Goal: Transaction & Acquisition: Purchase product/service

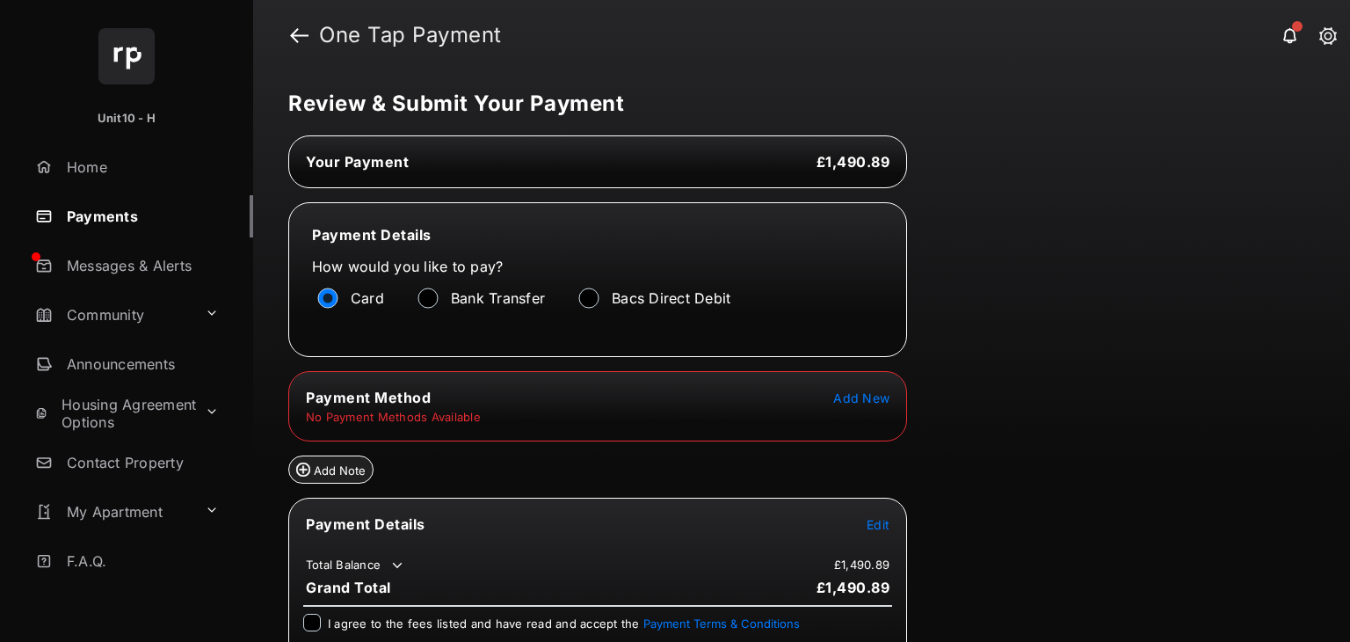
click at [853, 396] on span "Add New" at bounding box center [861, 397] width 56 height 15
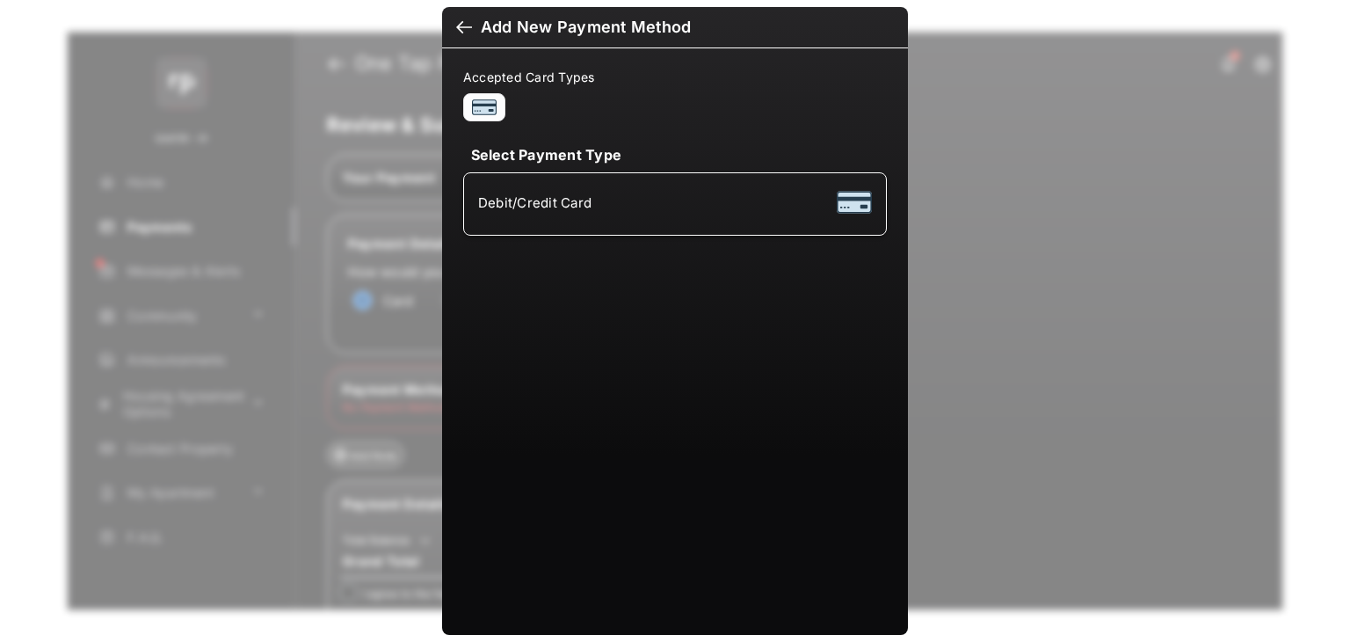
click at [729, 207] on div "Debit/Credit Card" at bounding box center [675, 203] width 394 height 33
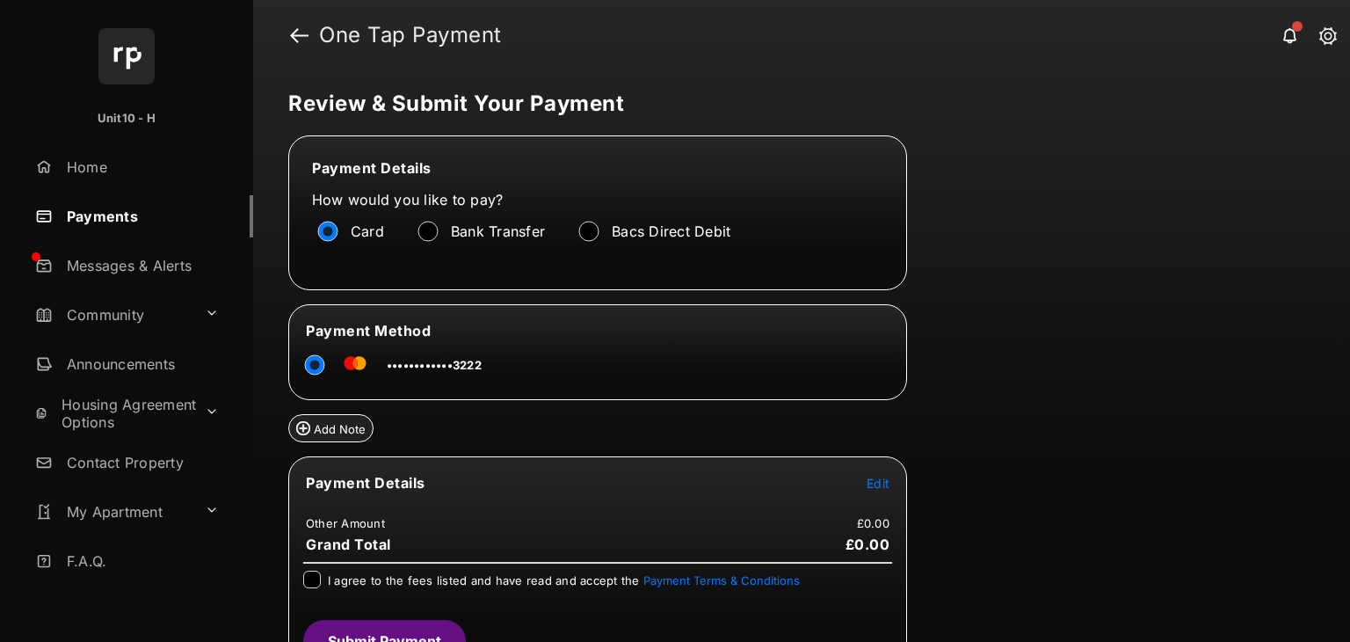
click at [875, 475] on span "Edit" at bounding box center [878, 482] width 23 height 15
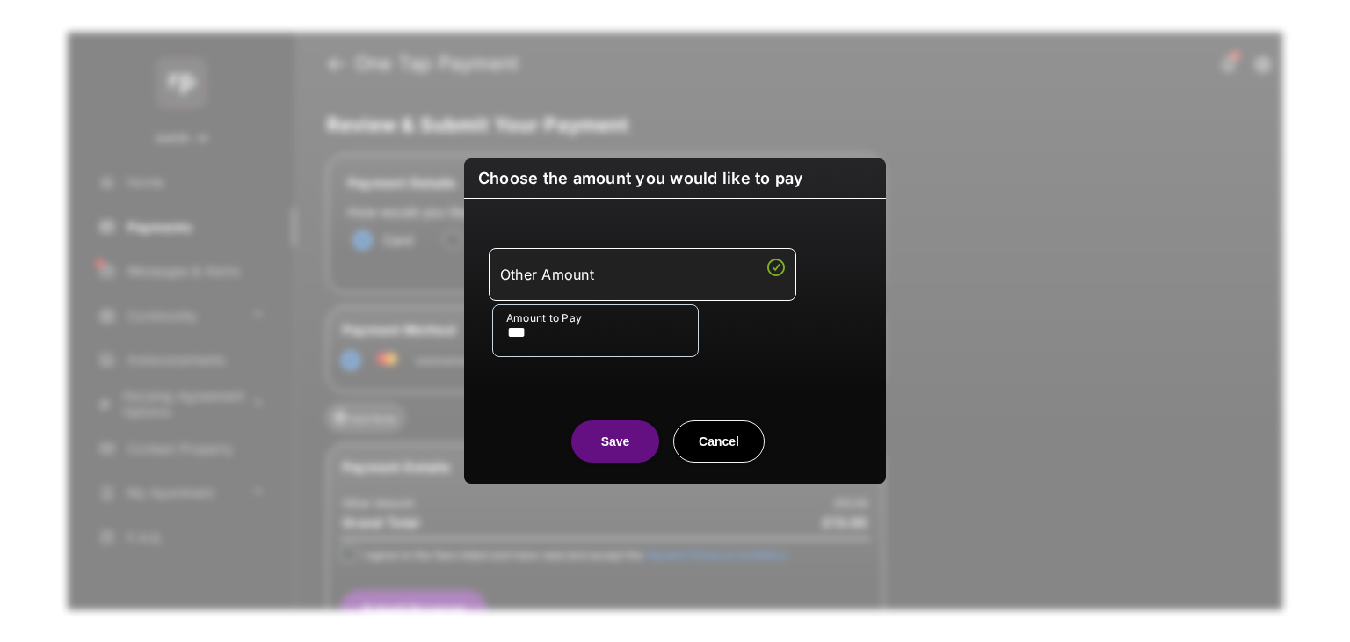
type input "***"
click at [770, 342] on div "Amount to Pay ***" at bounding box center [678, 330] width 373 height 53
click at [610, 440] on button "Save" at bounding box center [615, 441] width 88 height 42
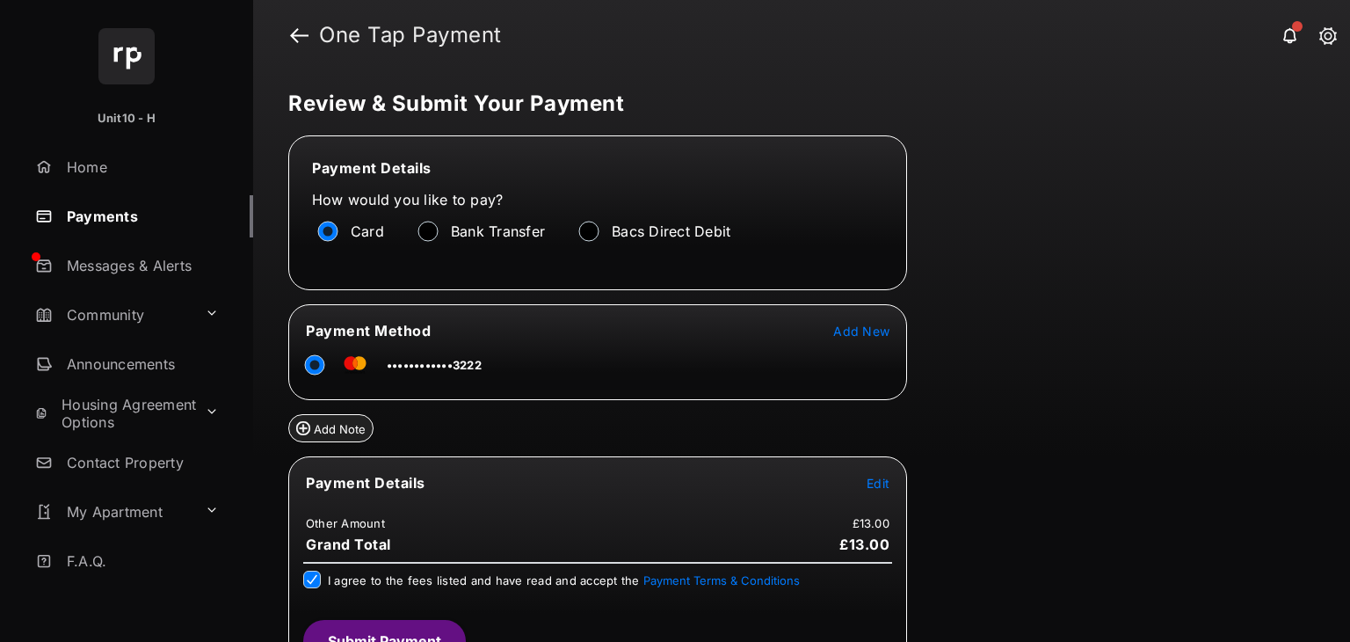
scroll to position [31, 0]
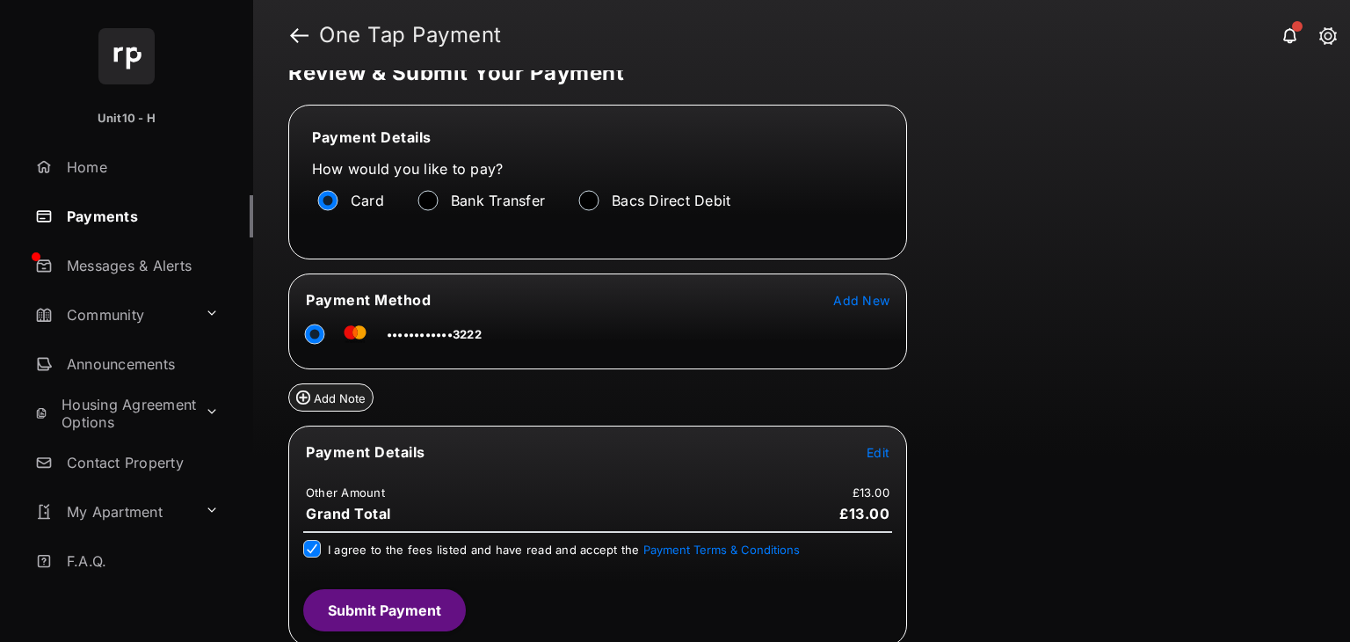
click at [394, 600] on button "Submit Payment" at bounding box center [384, 610] width 163 height 42
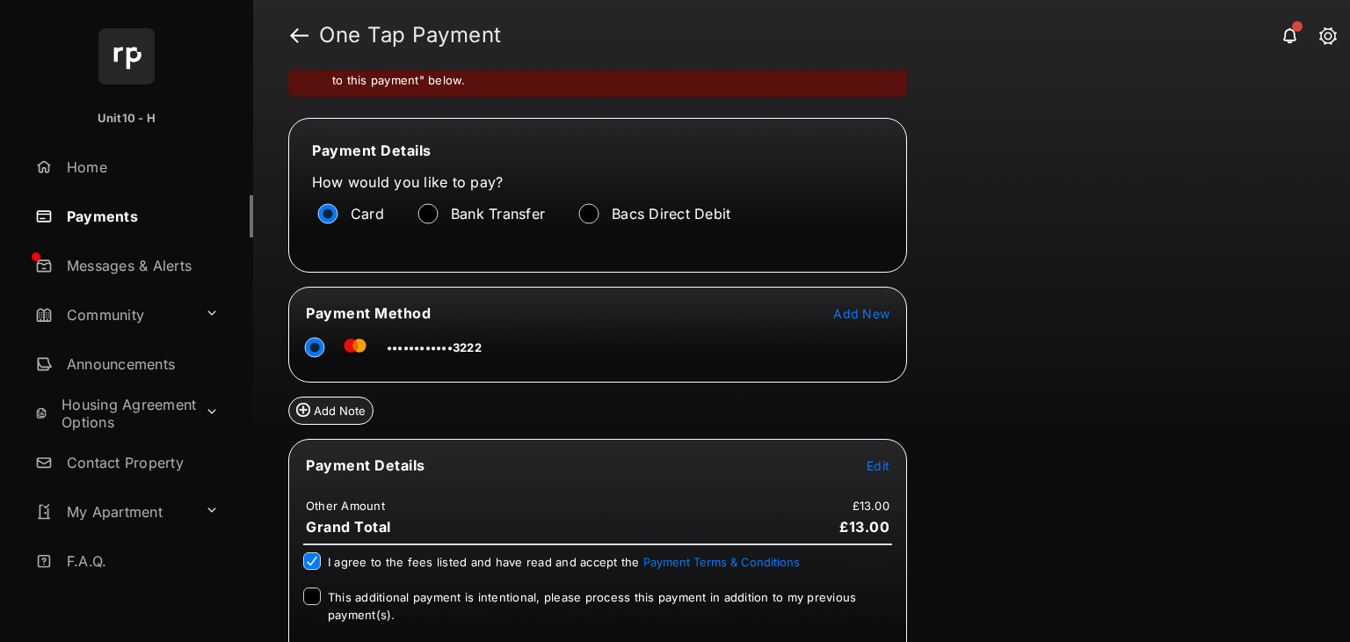
scroll to position [169, 0]
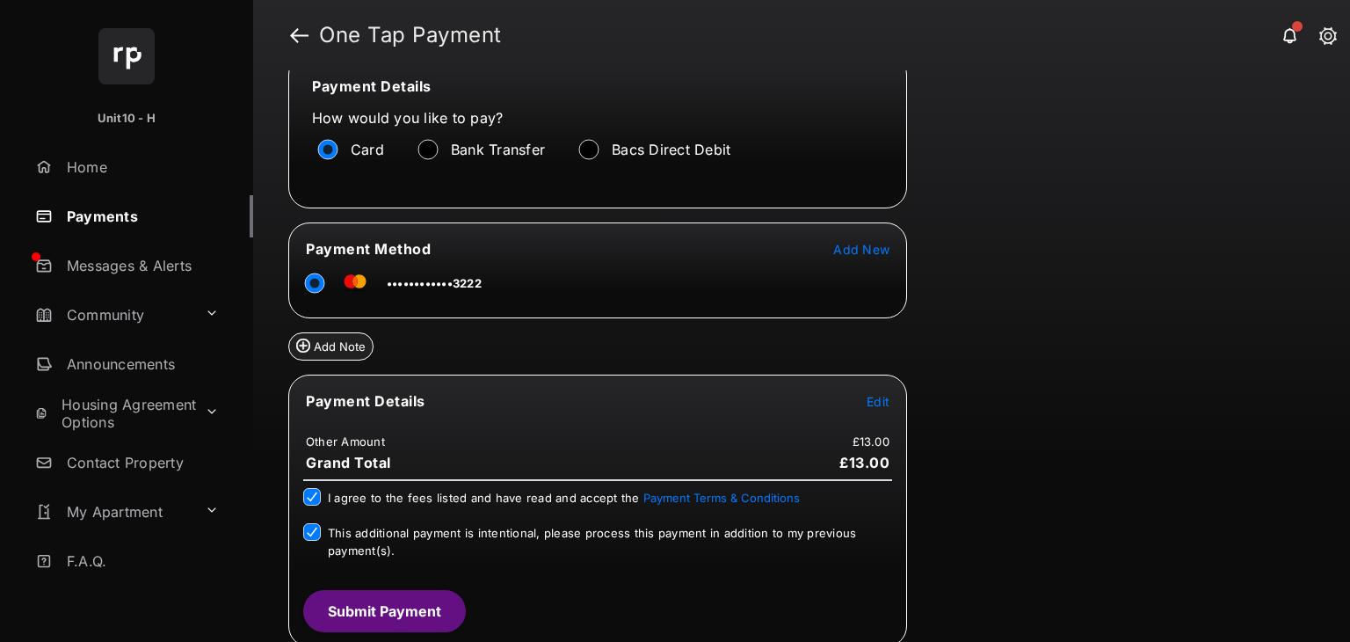
click at [391, 599] on button "Submit Payment" at bounding box center [384, 611] width 163 height 42
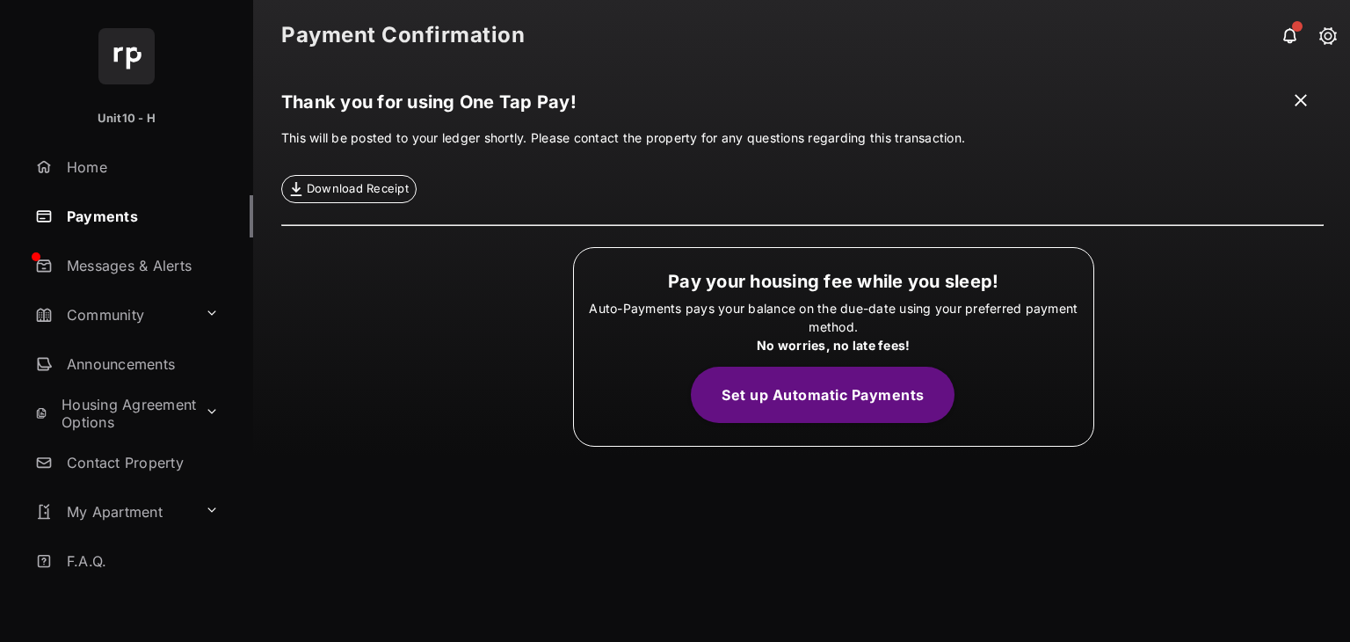
click at [369, 192] on span "Download Receipt" at bounding box center [358, 189] width 102 height 18
click at [1297, 106] on span at bounding box center [1301, 102] width 18 height 22
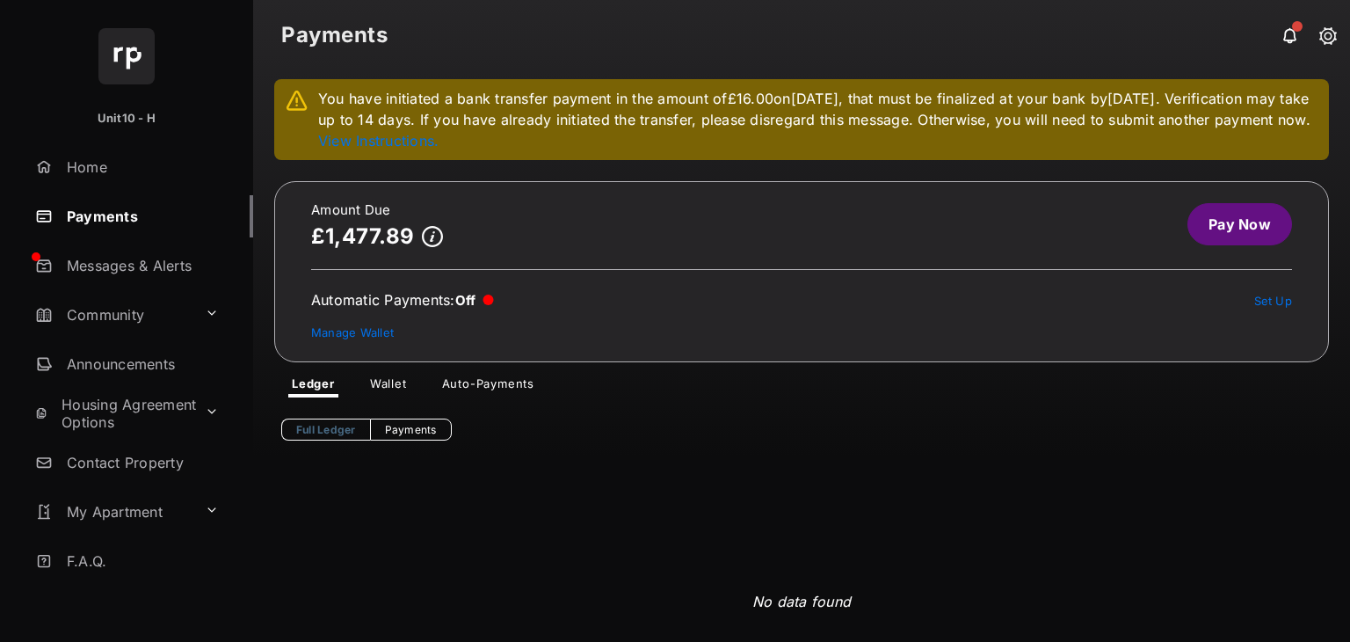
click at [1210, 243] on link "Pay Now" at bounding box center [1239, 224] width 105 height 42
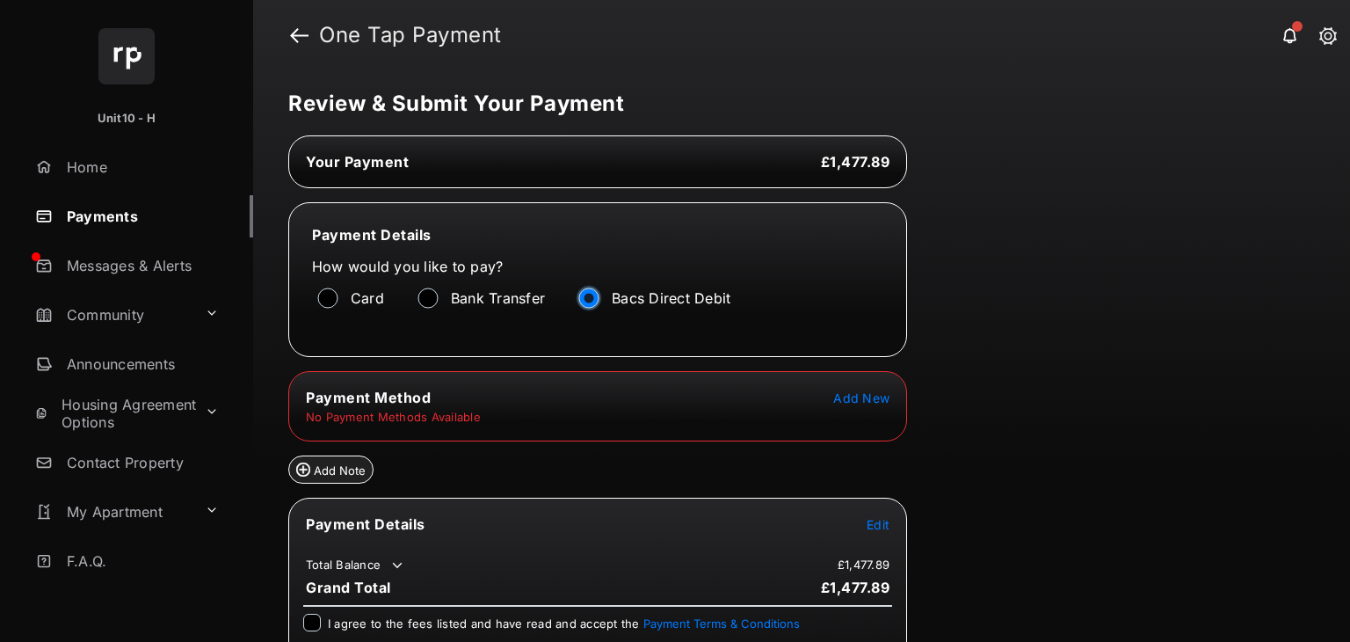
scroll to position [124, 0]
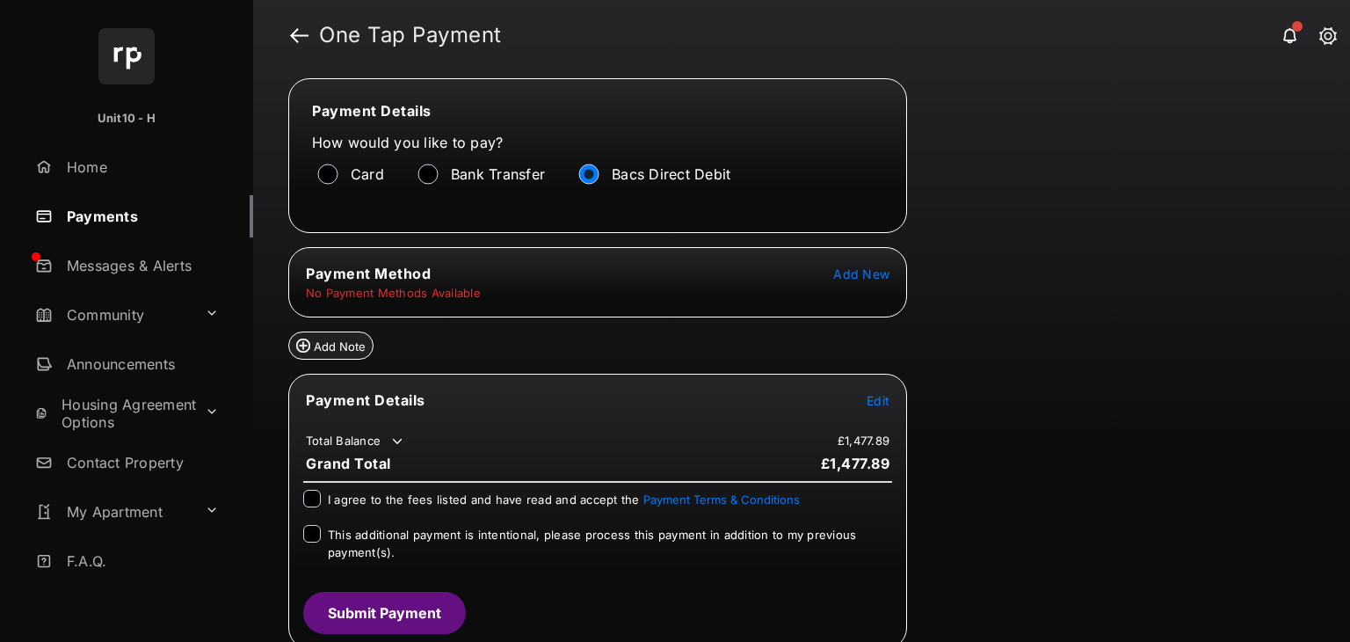
click at [861, 275] on span "Add New" at bounding box center [861, 273] width 56 height 15
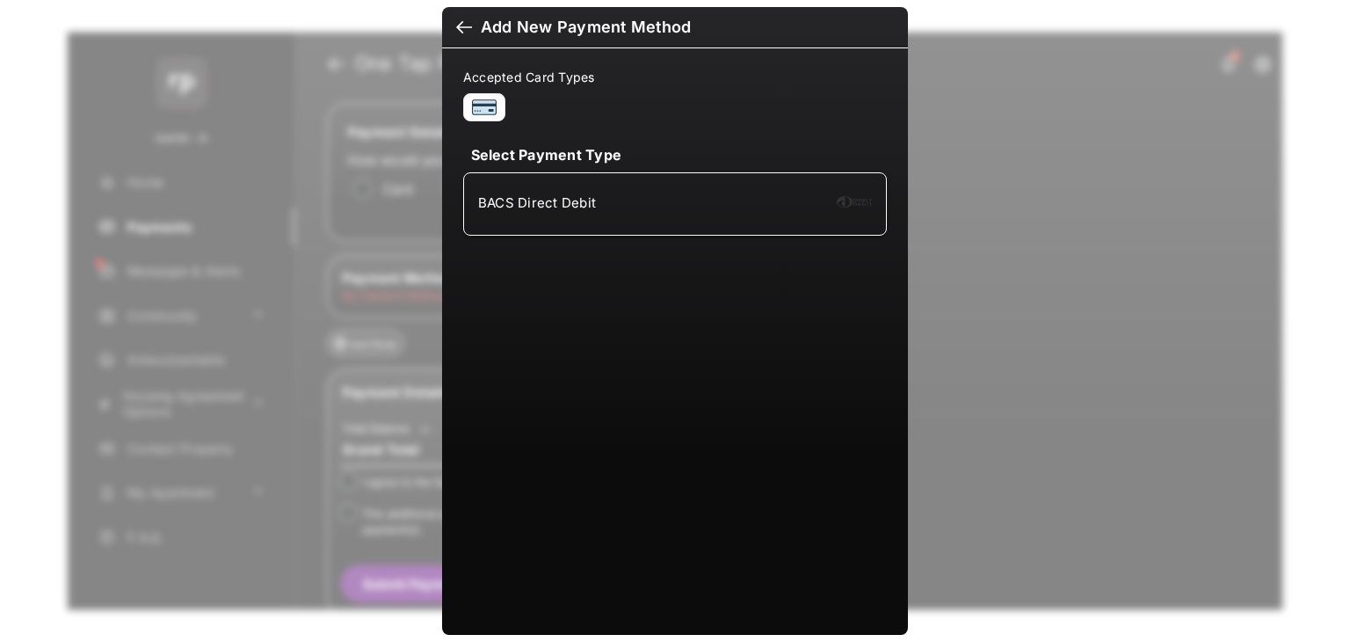
click at [759, 207] on div "BACS Direct Debit" at bounding box center [675, 203] width 394 height 33
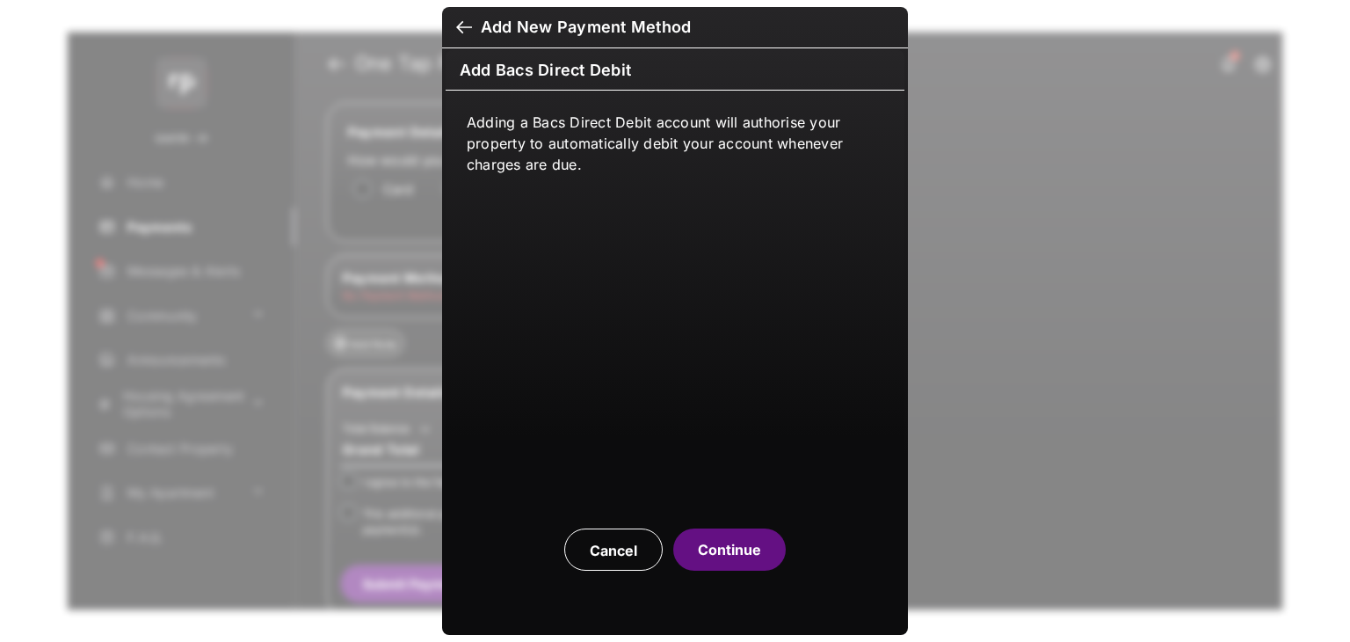
click at [728, 547] on button "Continue" at bounding box center [729, 549] width 113 height 42
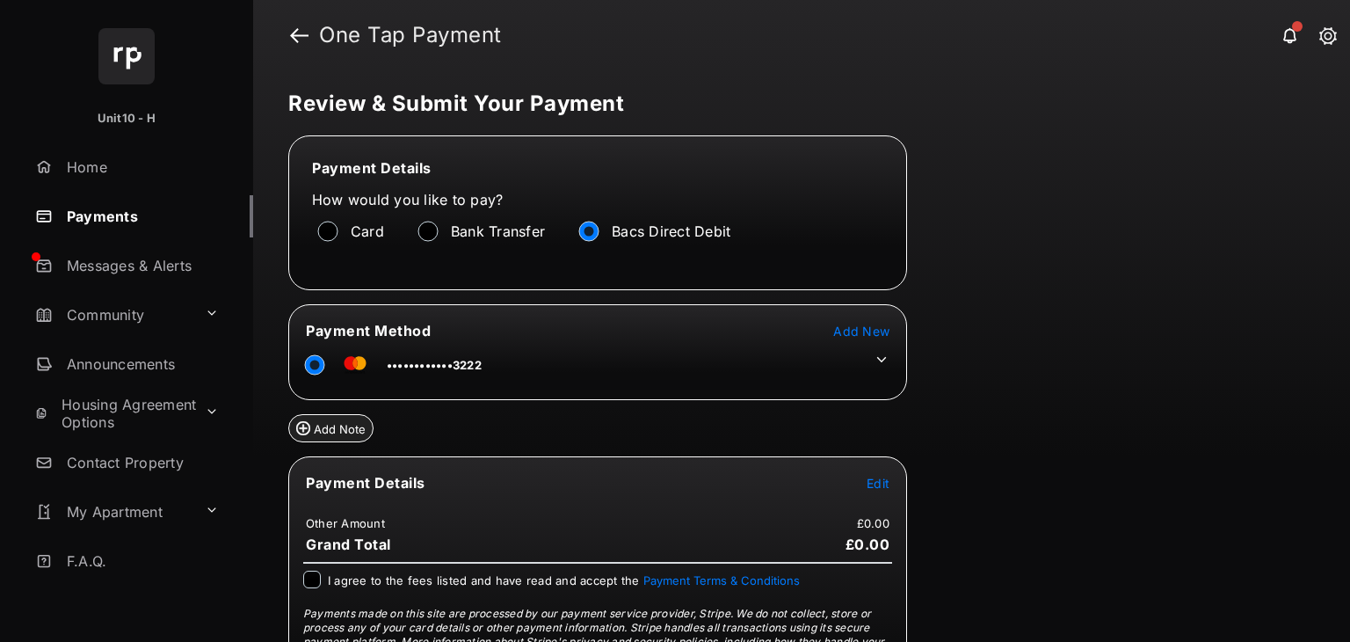
click at [874, 478] on span "Edit" at bounding box center [878, 482] width 23 height 15
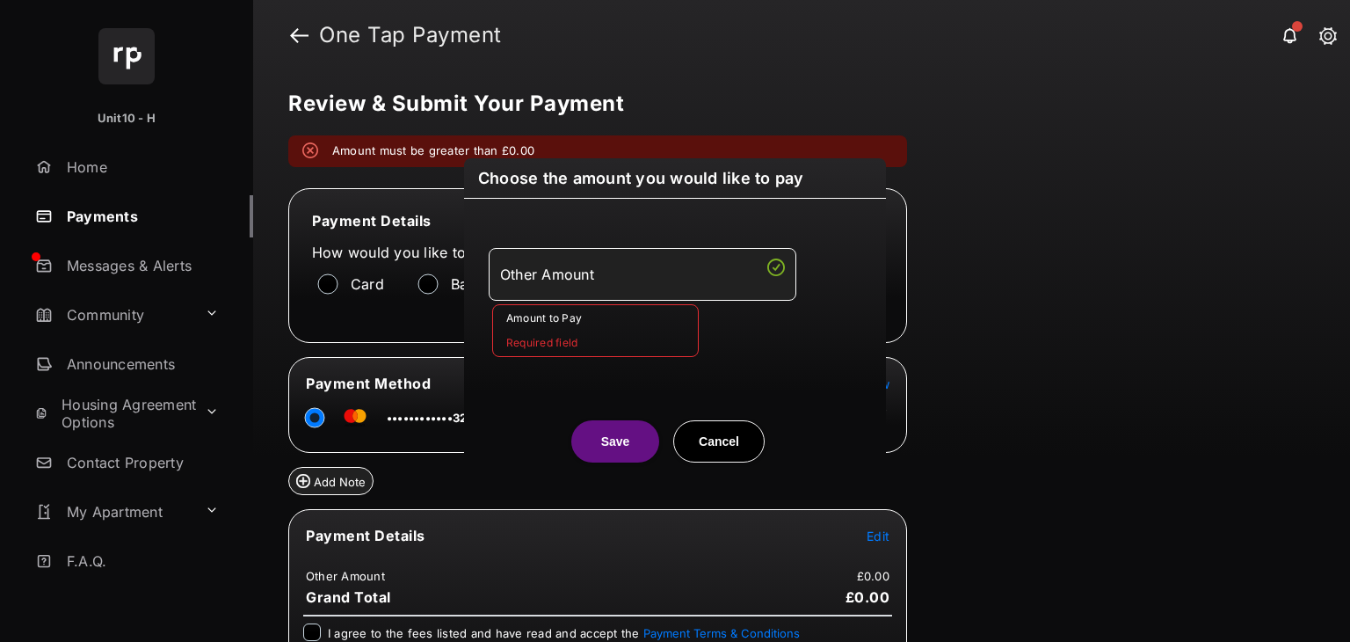
click at [727, 433] on button "Cancel" at bounding box center [718, 441] width 91 height 42
type input "**"
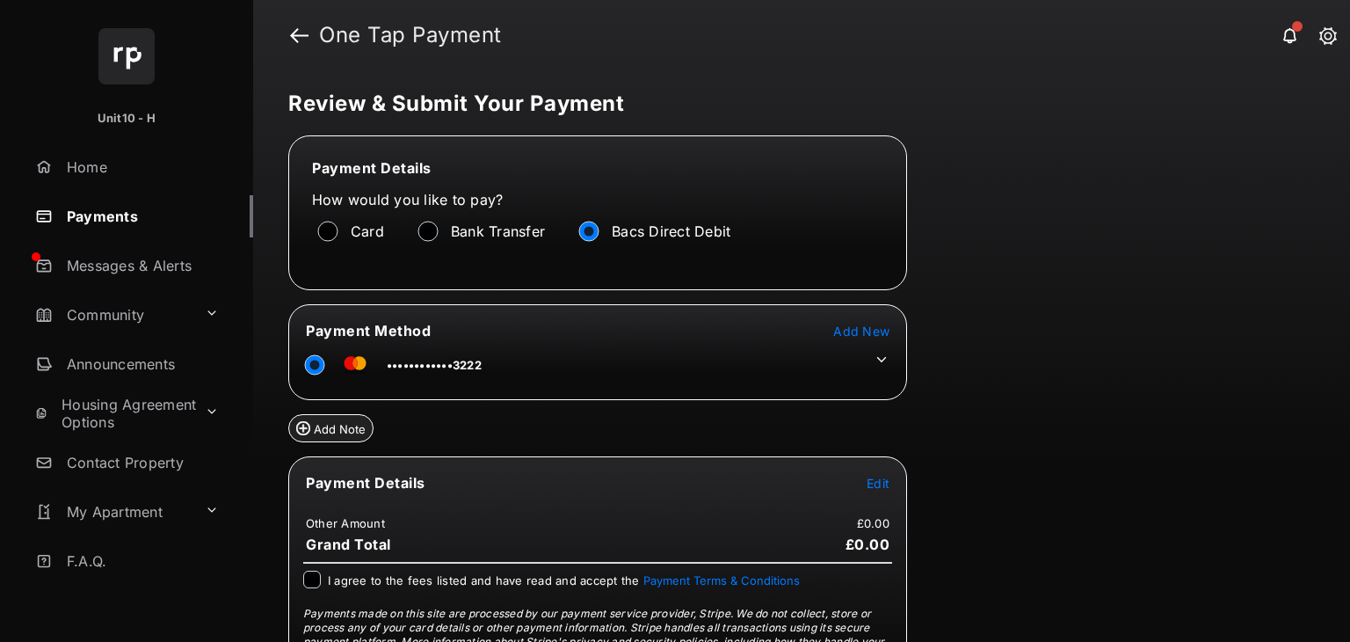
click at [882, 356] on icon at bounding box center [882, 360] width 16 height 16
click at [881, 357] on icon at bounding box center [882, 359] width 10 height 5
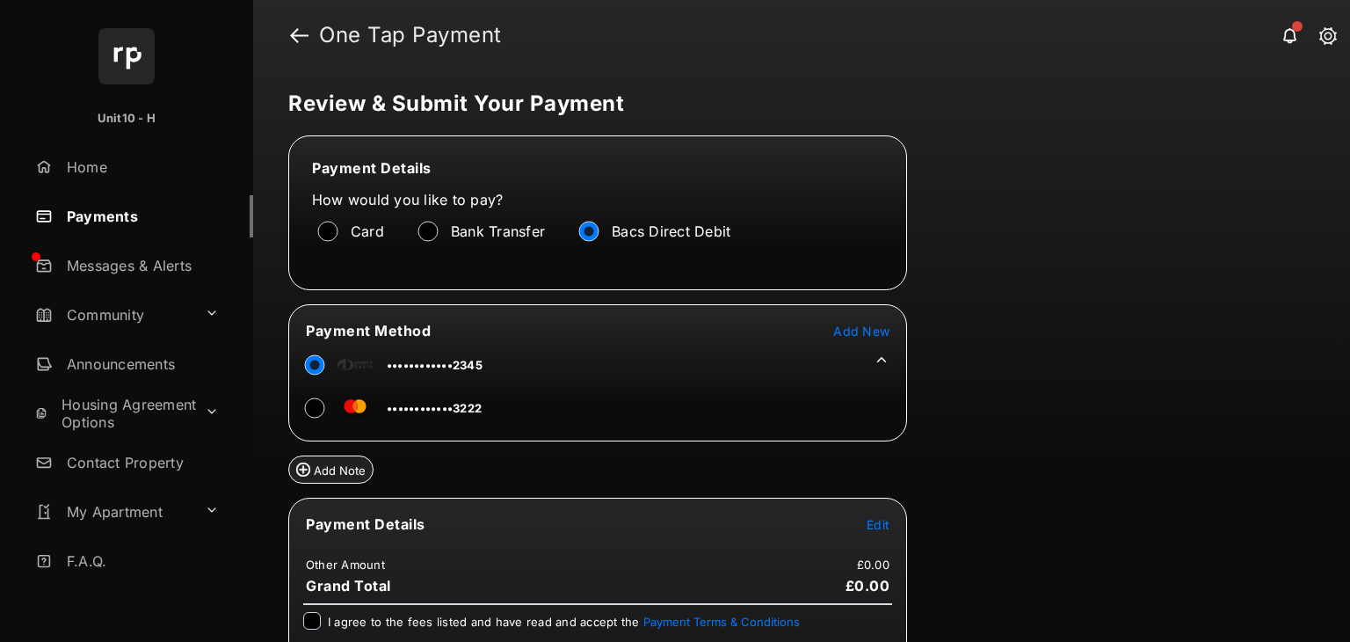
click at [1034, 432] on div "Review & Submit Your Payment Payment Details How would you like to pay? Card Ba…" at bounding box center [801, 355] width 1097 height 571
click at [1080, 376] on div "Review & Submit Your Payment Payment Details How would you like to pay? Card Ba…" at bounding box center [801, 355] width 1097 height 571
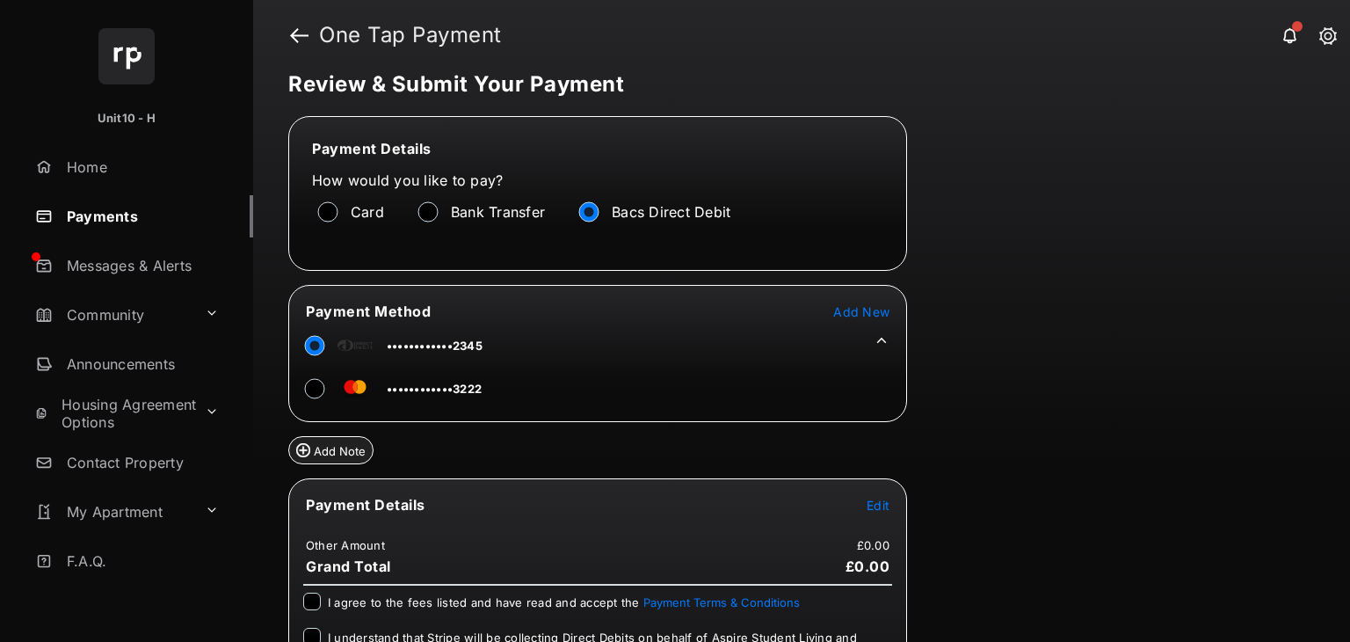
scroll to position [18, 0]
click at [870, 507] on span "Edit" at bounding box center [878, 506] width 23 height 15
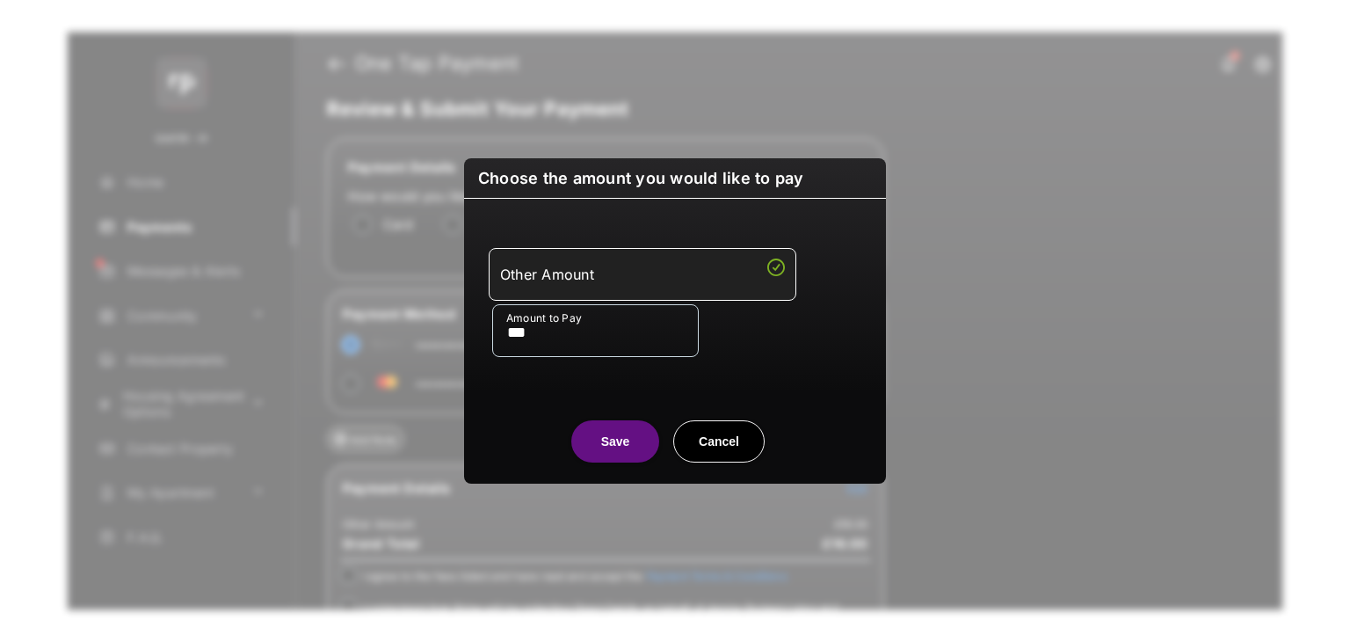
type input "***"
click at [763, 320] on div "Amount to Pay ***" at bounding box center [678, 330] width 373 height 53
click at [620, 432] on button "Save" at bounding box center [615, 441] width 88 height 42
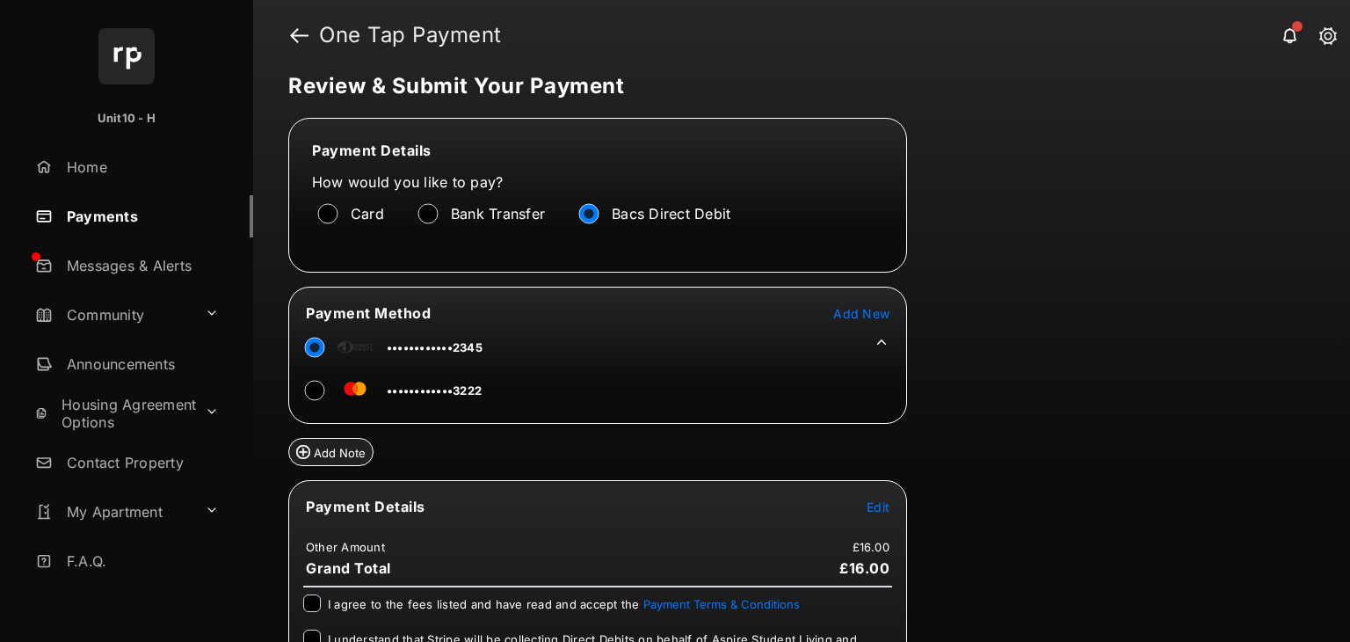
click at [986, 412] on div "Review & Submit Your Payment Payment Details How would you like to pay? Card Ba…" at bounding box center [801, 355] width 1097 height 571
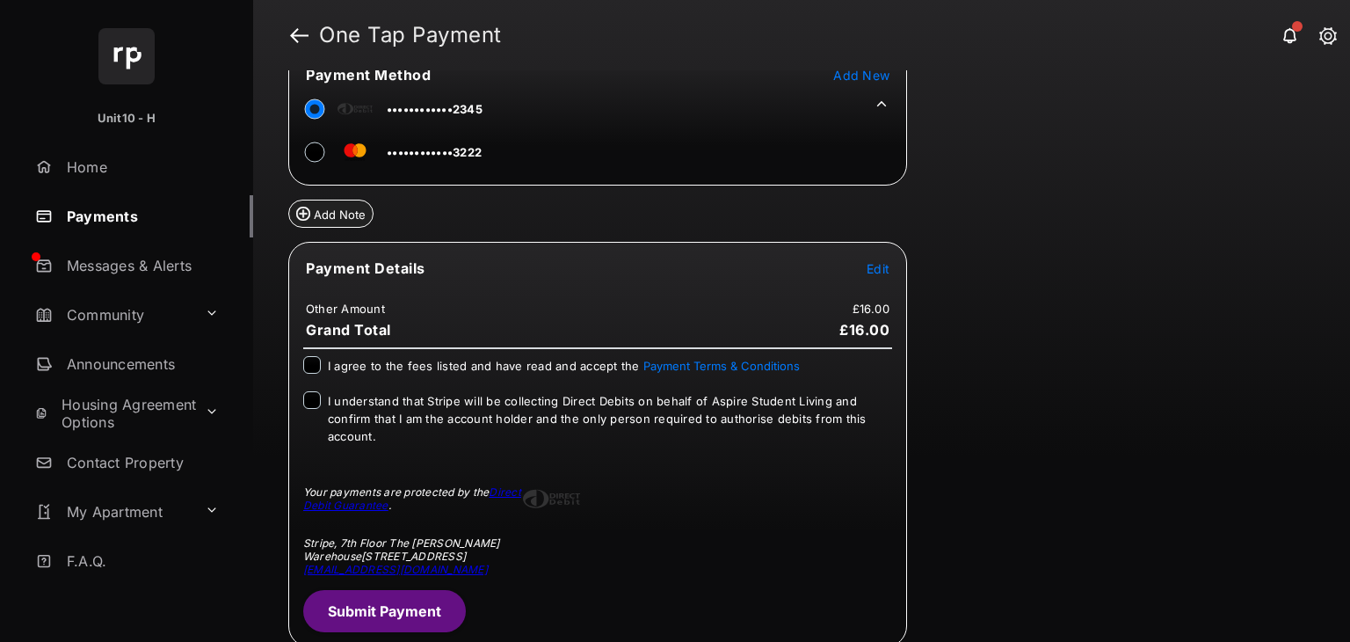
click at [359, 361] on span "I agree to the fees listed and have read and accept the Payment Terms & Conditi…" at bounding box center [564, 366] width 472 height 14
click at [362, 417] on span "I understand that Stripe will be collecting Direct Debits on behalf of Aspire S…" at bounding box center [597, 418] width 539 height 49
click at [410, 608] on button "Submit Payment" at bounding box center [384, 611] width 163 height 42
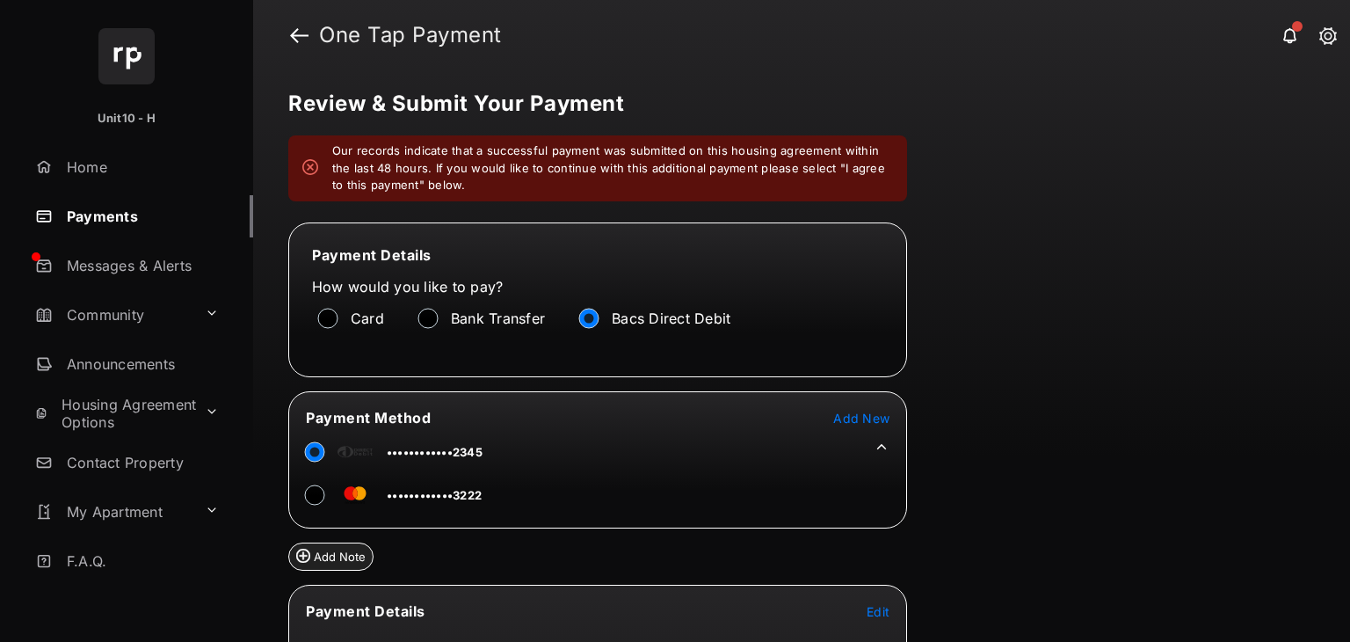
scroll to position [394, 0]
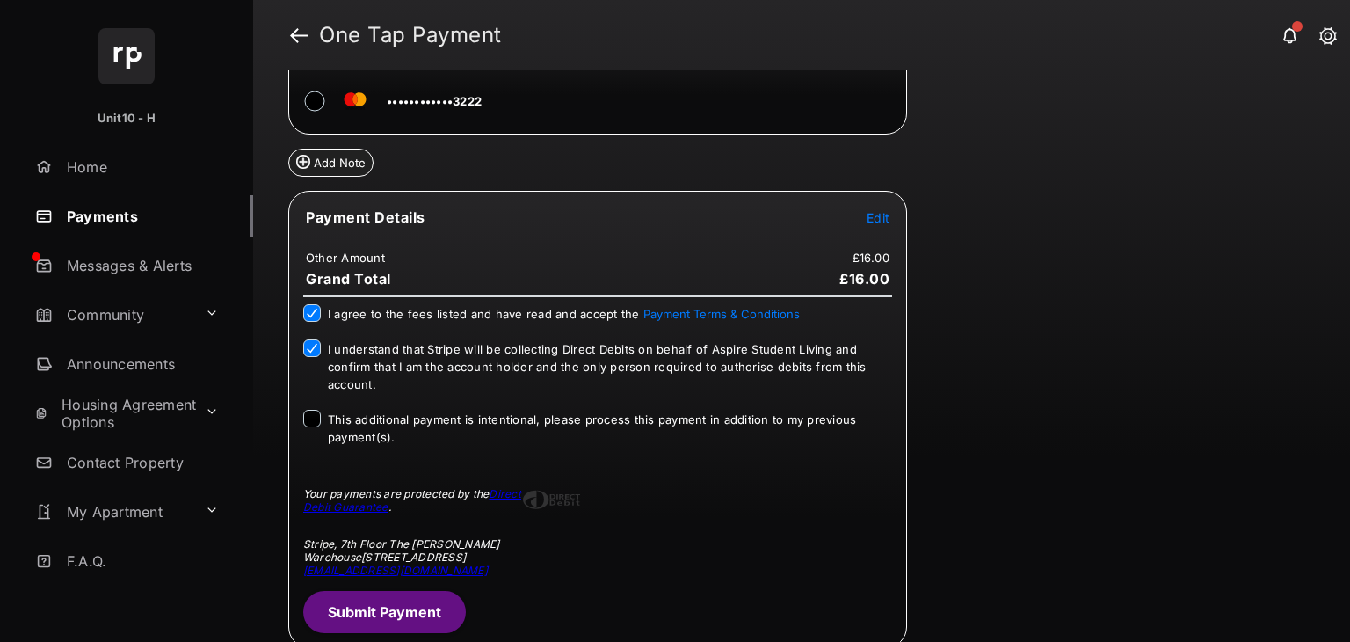
click at [347, 416] on span "This additional payment is intentional, please process this payment in addition…" at bounding box center [592, 428] width 528 height 32
click at [390, 592] on button "Submit Payment" at bounding box center [384, 612] width 163 height 42
